Goal: Find specific page/section: Find specific page/section

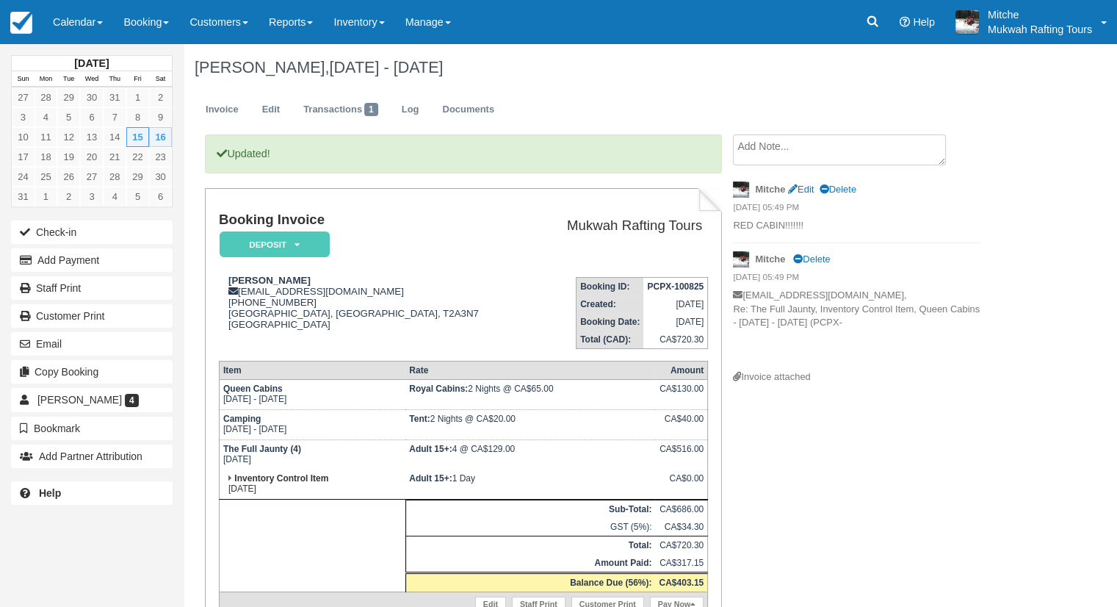
drag, startPoint x: 0, startPoint y: 0, endPoint x: 667, endPoint y: 96, distance: 673.9
click at [675, 99] on ul "Invoice Edit Transactions 1 Log Documents" at bounding box center [603, 113] width 816 height 44
click at [79, 21] on link "Calendar" at bounding box center [78, 22] width 71 height 44
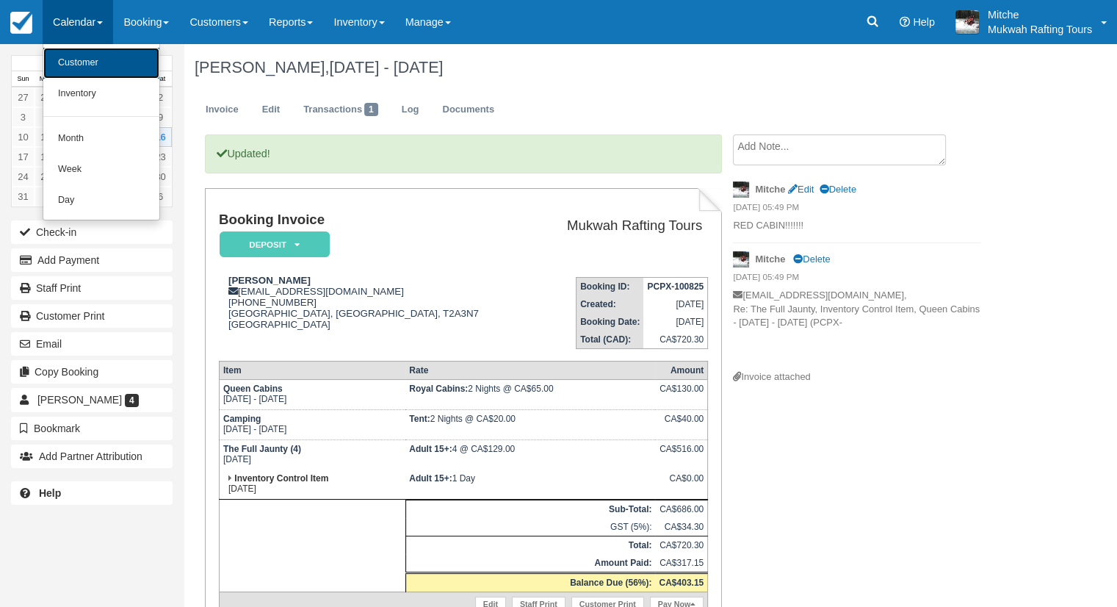
click at [103, 64] on link "Customer" at bounding box center [101, 63] width 116 height 31
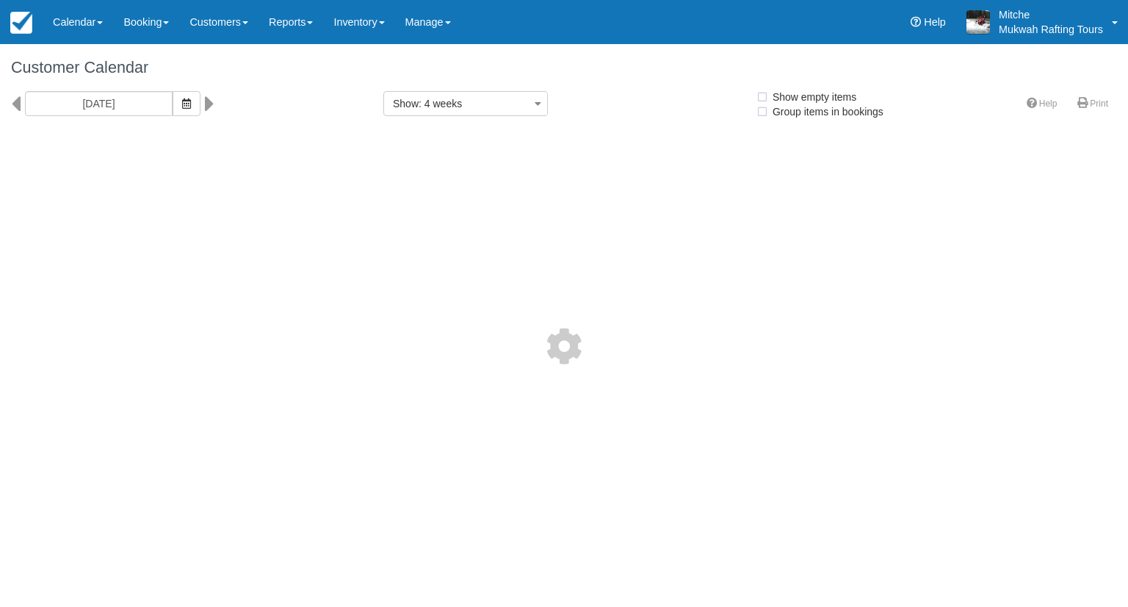
select select
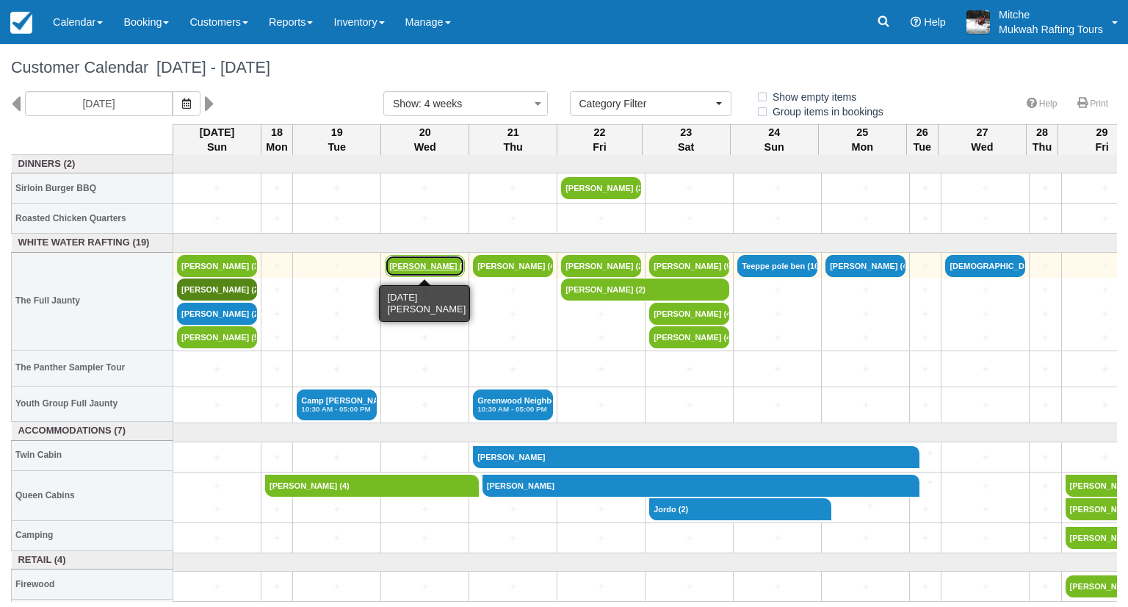
click at [439, 262] on link "Clayton Anderson (18)" at bounding box center [425, 266] width 80 height 22
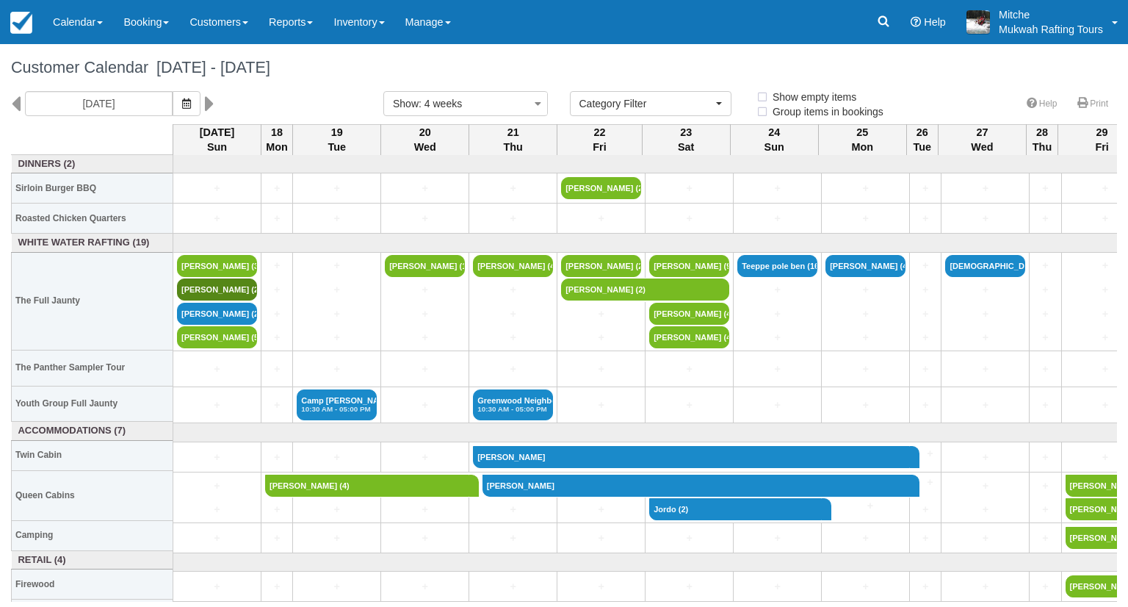
select select
